Goal: Task Accomplishment & Management: Complete application form

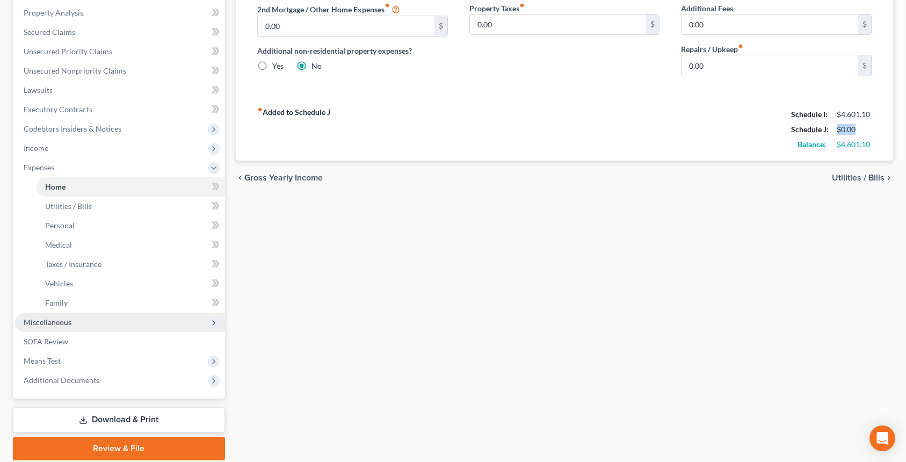
scroll to position [215, 0]
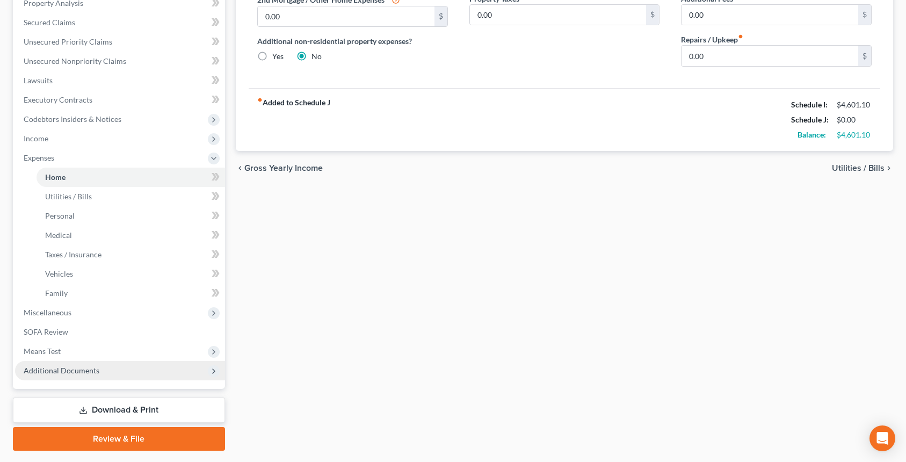
click at [134, 361] on span "Additional Documents" at bounding box center [120, 370] width 210 height 19
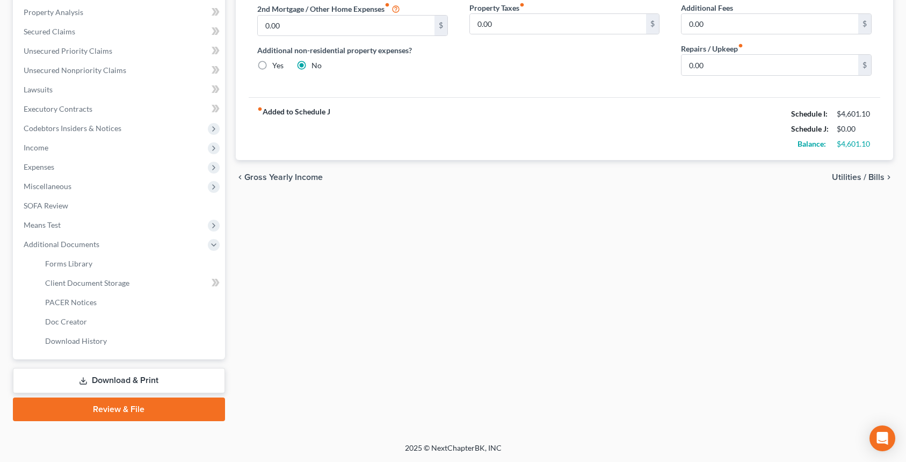
scroll to position [206, 0]
click at [120, 327] on link "Doc Creator" at bounding box center [130, 321] width 188 height 19
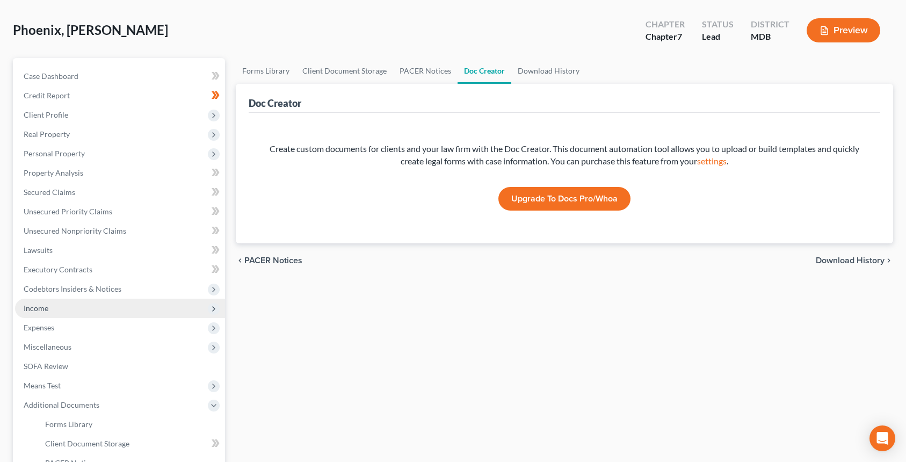
scroll to position [45, 0]
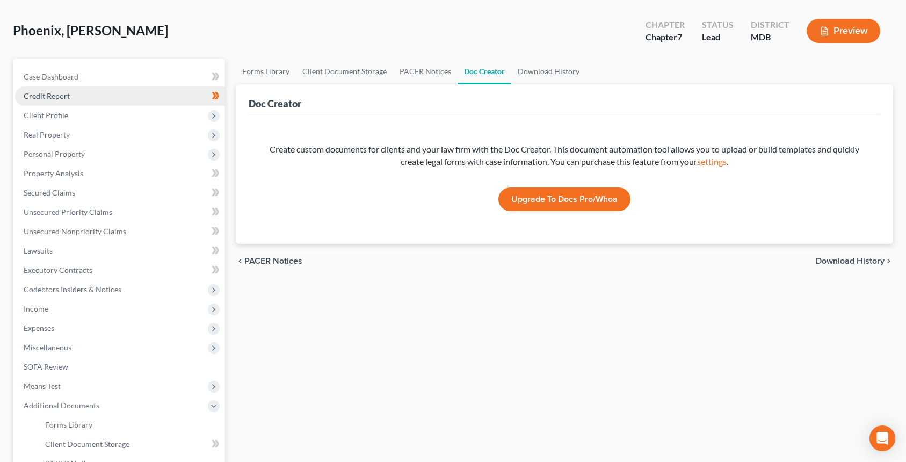
click at [56, 100] on link "Credit Report" at bounding box center [120, 95] width 210 height 19
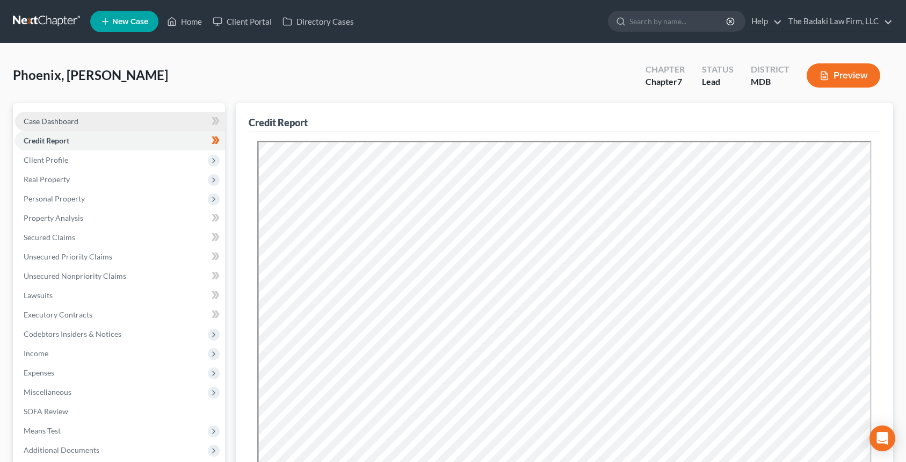
click at [77, 118] on span "Case Dashboard" at bounding box center [51, 120] width 55 height 9
select select "4"
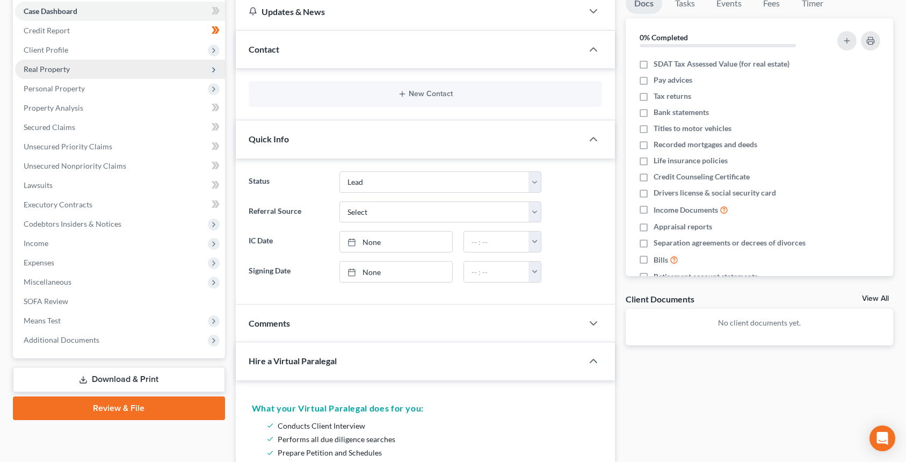
scroll to position [107, 0]
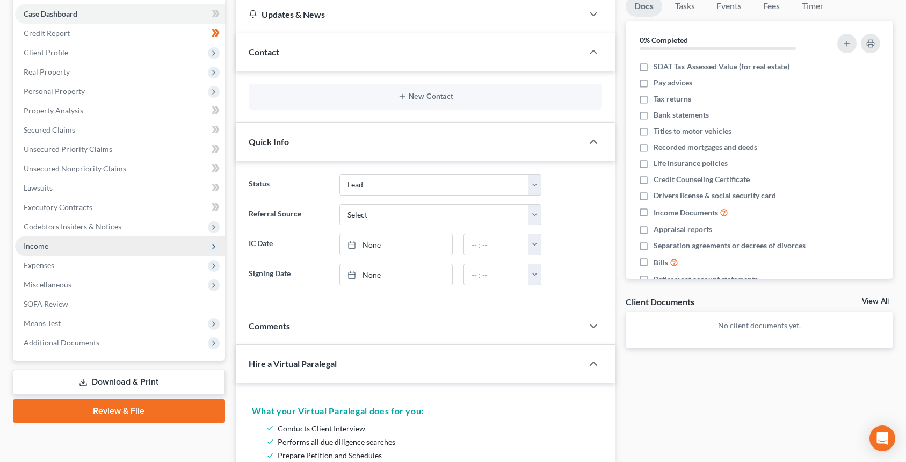
click at [89, 251] on span "Income" at bounding box center [120, 245] width 210 height 19
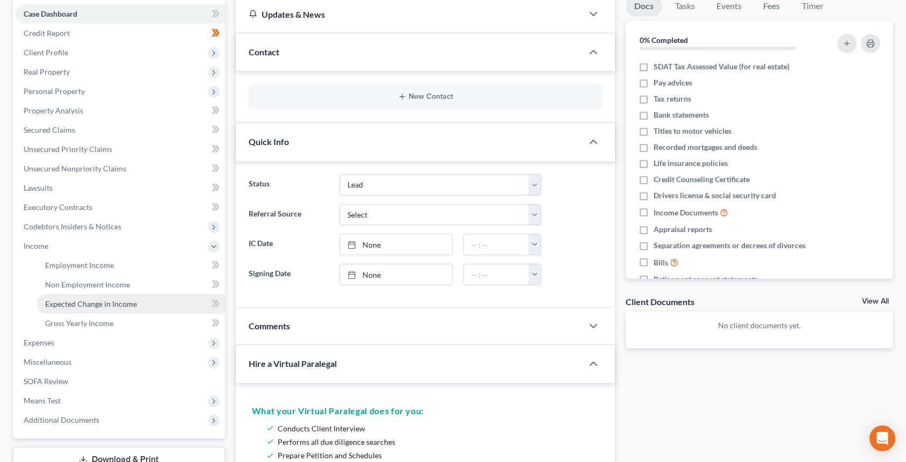
click at [107, 301] on span "Expected Change in Income" at bounding box center [91, 303] width 92 height 9
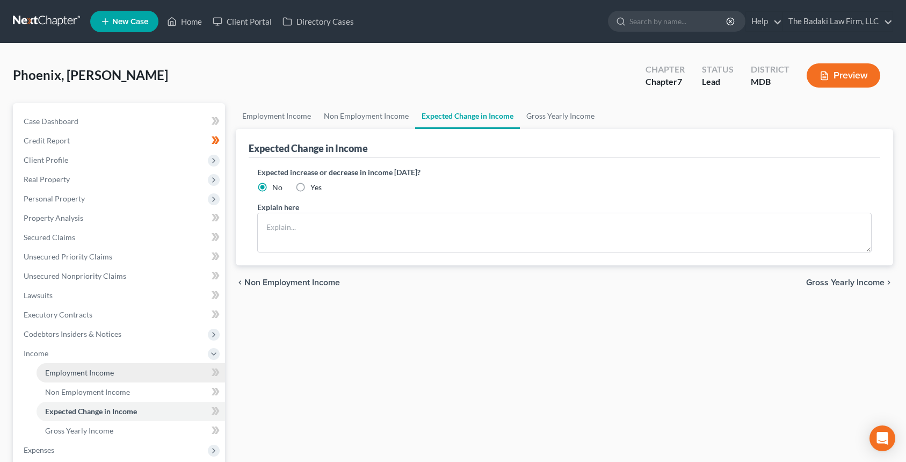
click at [93, 368] on span "Employment Income" at bounding box center [79, 372] width 69 height 9
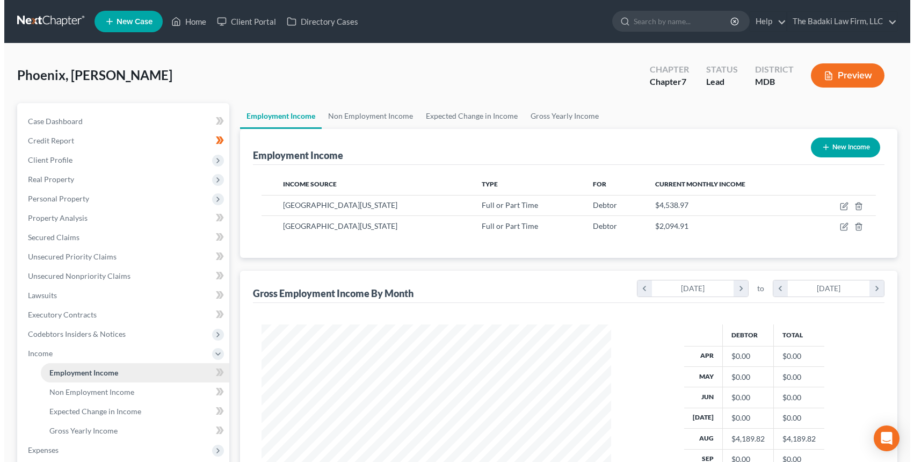
scroll to position [193, 371]
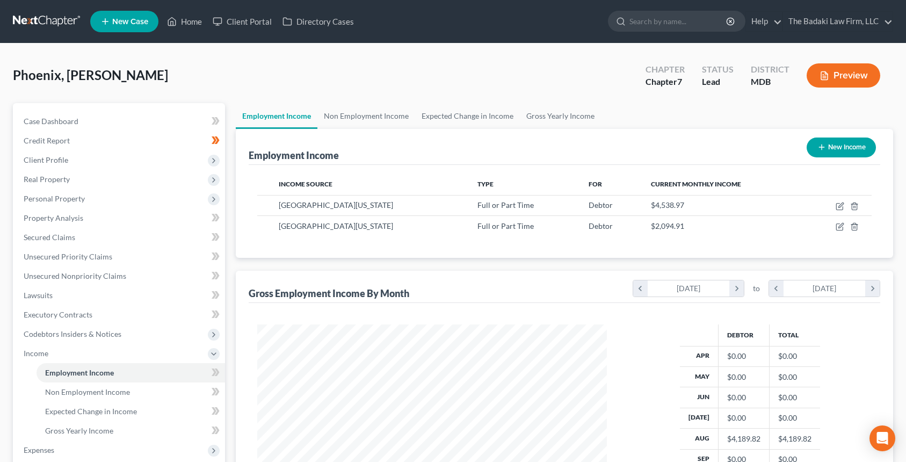
click at [856, 143] on button "New Income" at bounding box center [840, 147] width 69 height 20
select select "0"
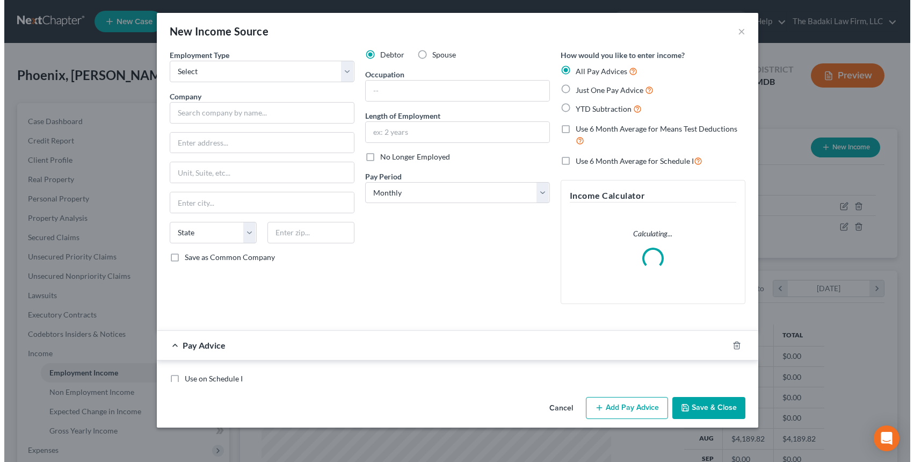
scroll to position [193, 375]
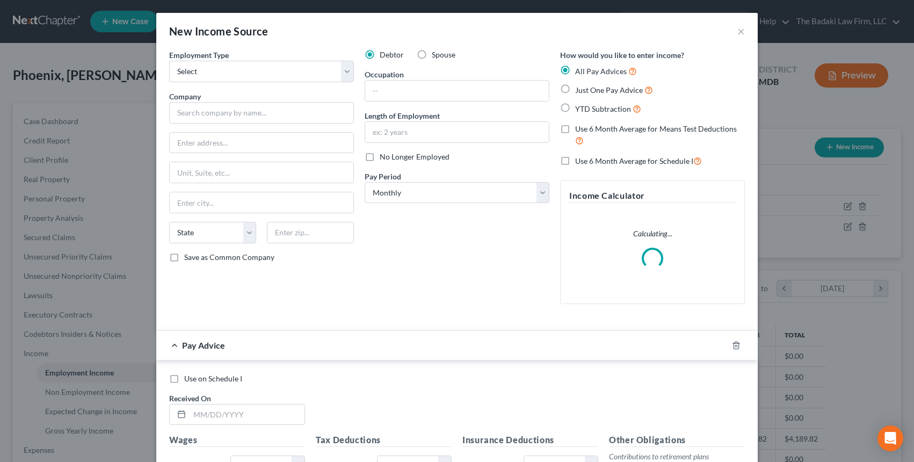
click at [264, 83] on div "Employment Type * Select Full or [DEMOGRAPHIC_DATA] Employment Self Employment …" at bounding box center [261, 180] width 195 height 263
click at [248, 73] on select "Select Full or [DEMOGRAPHIC_DATA] Employment Self Employment" at bounding box center [261, 71] width 185 height 21
select select "0"
click at [169, 61] on select "Select Full or [DEMOGRAPHIC_DATA] Employment Self Employment" at bounding box center [261, 71] width 185 height 21
click at [241, 123] on input "text" at bounding box center [261, 112] width 185 height 21
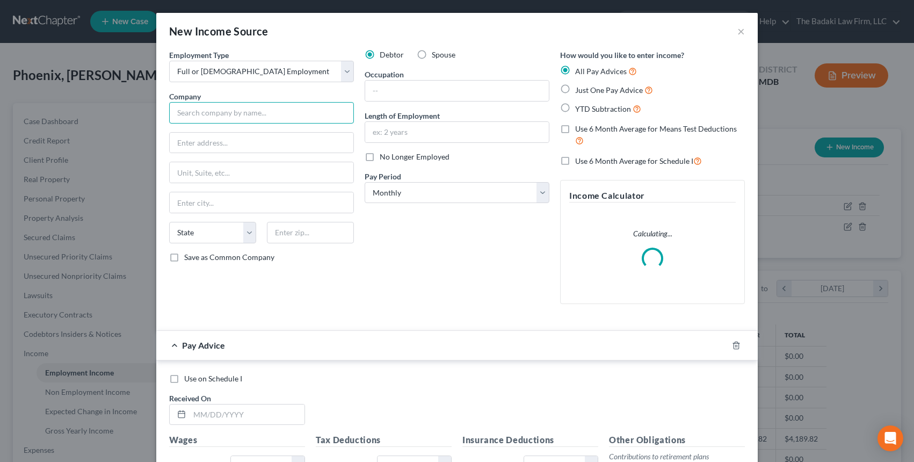
type input "[GEOGRAPHIC_DATA][US_STATE]"
type input "3501 Univ. Blvd. East"
type input "310"
type input "[GEOGRAPHIC_DATA]"
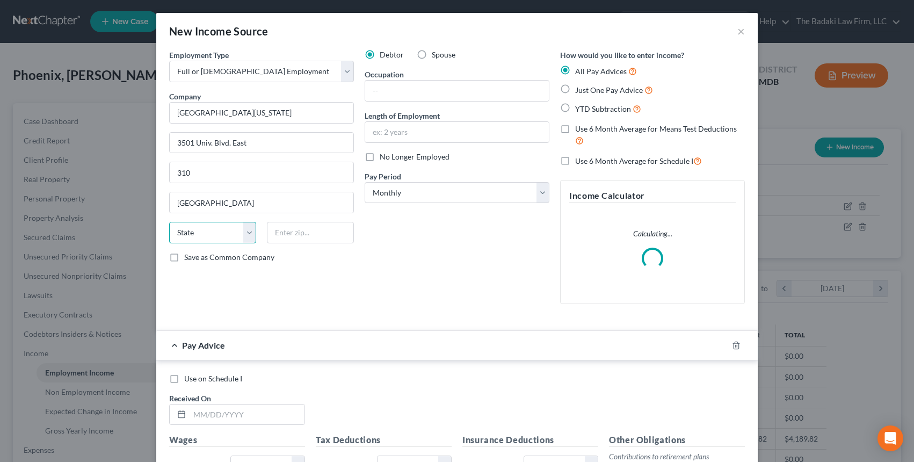
select select "21"
type input "21740"
click at [461, 134] on input "text" at bounding box center [457, 132] width 184 height 20
type input "5 years"
click at [425, 157] on span "No Longer Employed" at bounding box center [414, 156] width 70 height 9
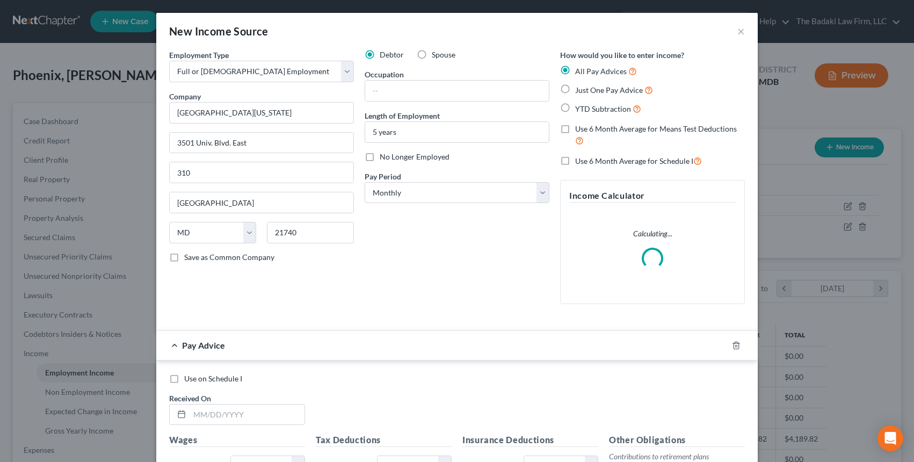
click at [391, 157] on input "No Longer Employed" at bounding box center [387, 154] width 7 height 7
checkbox input "true"
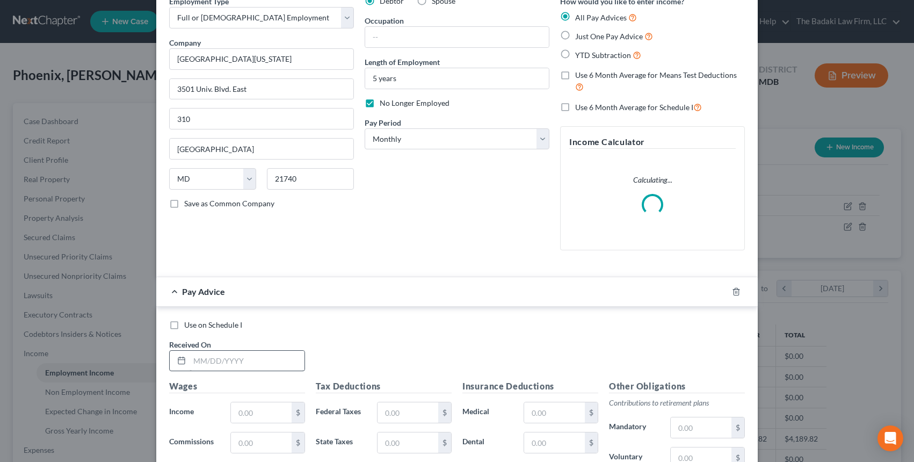
scroll to position [107, 0]
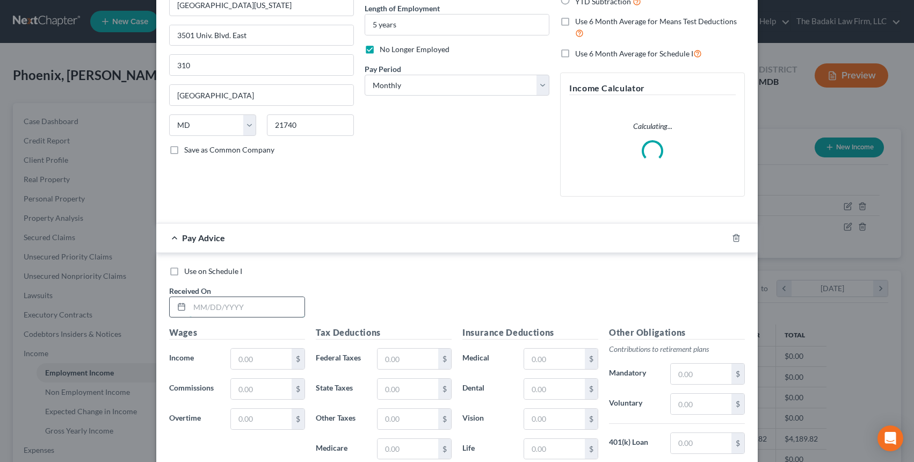
click at [211, 299] on input "text" at bounding box center [246, 307] width 115 height 20
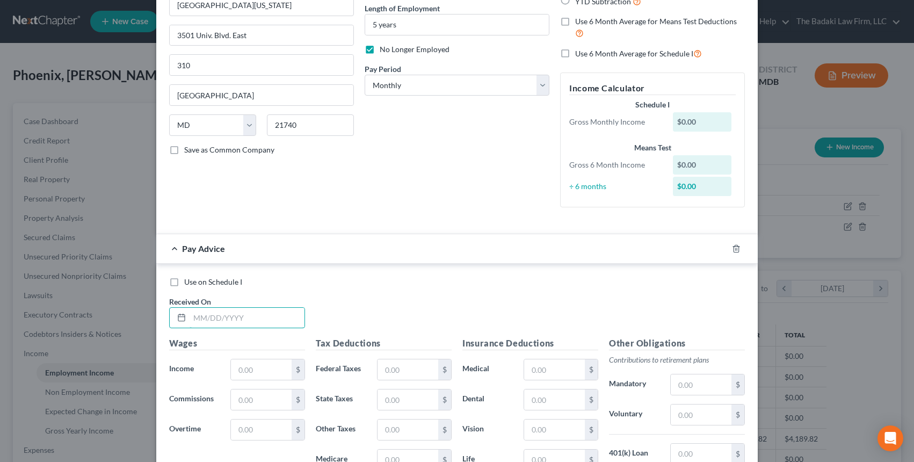
type input "[DATE]"
click at [269, 362] on input "text" at bounding box center [261, 369] width 61 height 20
type input "1"
type input "2,152.84"
drag, startPoint x: 339, startPoint y: 319, endPoint x: 328, endPoint y: 328, distance: 13.7
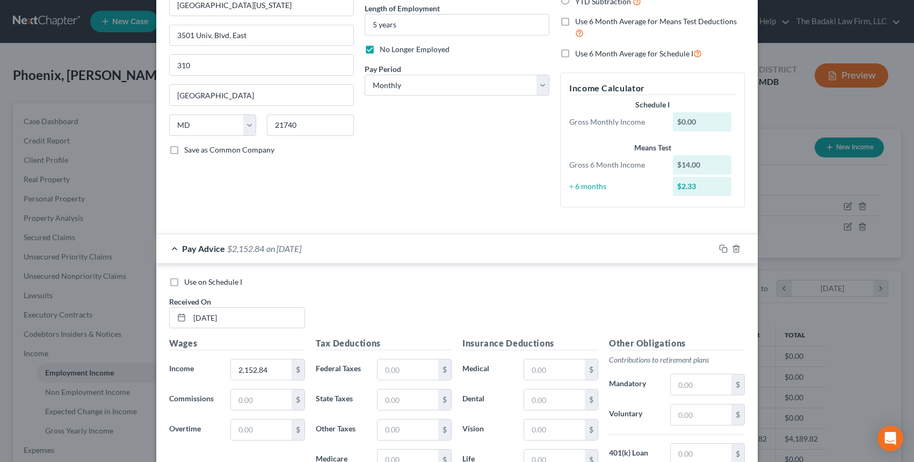
click at [337, 322] on div "Use on Schedule I Received On * [DATE]" at bounding box center [457, 306] width 586 height 61
click at [325, 317] on div "Use on Schedule I Received On * [DATE]" at bounding box center [457, 306] width 586 height 61
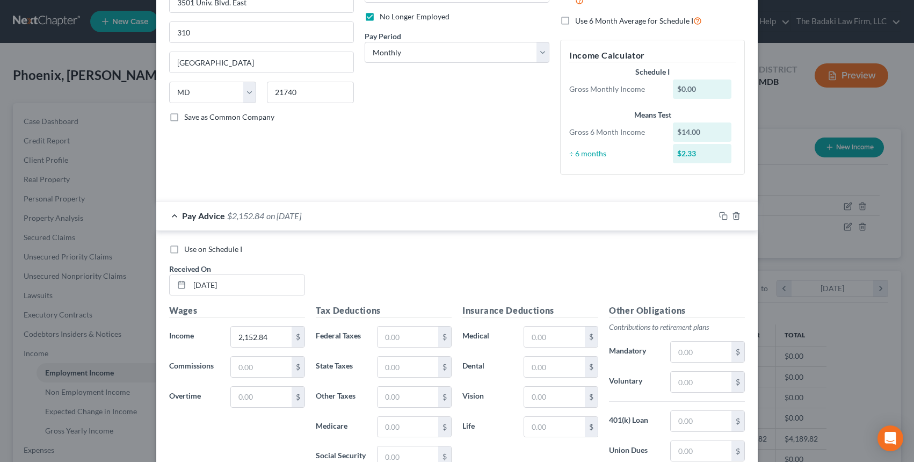
scroll to position [215, 0]
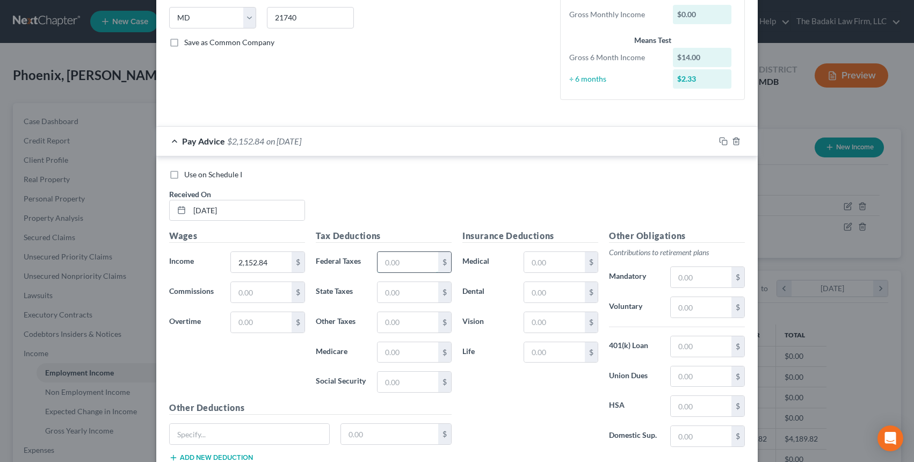
click at [413, 253] on input "text" at bounding box center [407, 262] width 61 height 20
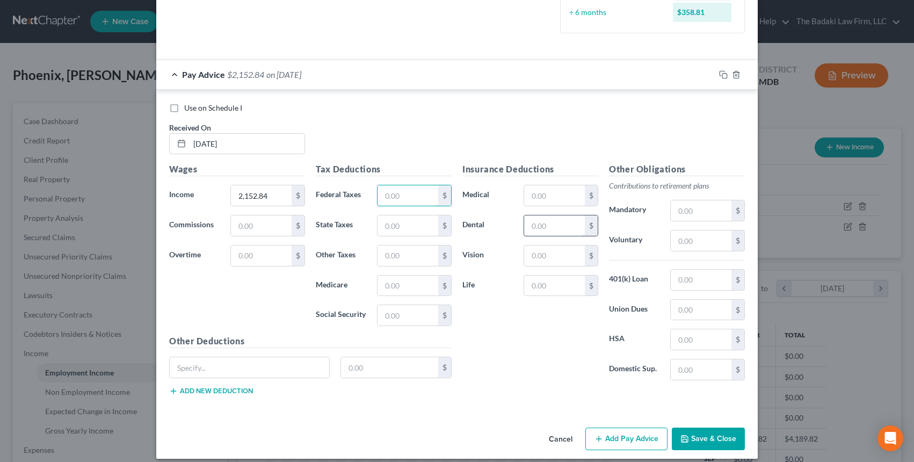
scroll to position [291, 0]
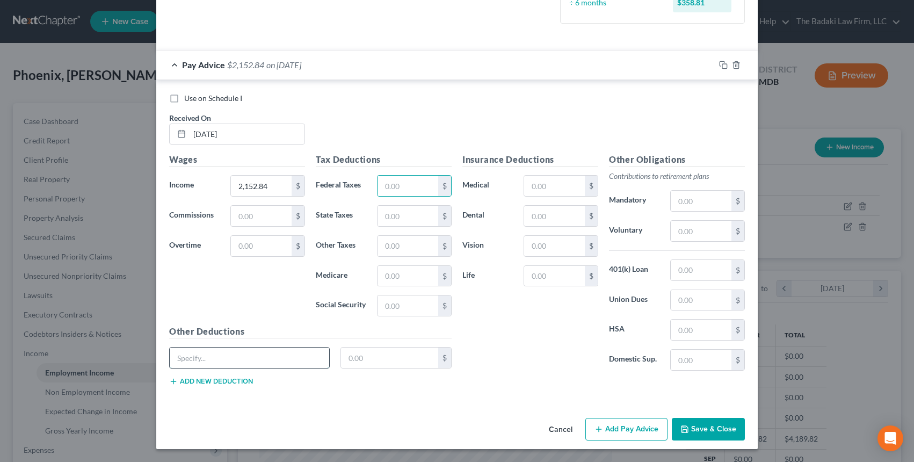
click at [237, 356] on input "text" at bounding box center [249, 357] width 159 height 20
click at [409, 186] on input "text" at bounding box center [407, 186] width 61 height 20
click at [405, 187] on input "text" at bounding box center [407, 186] width 61 height 20
